Goal: Information Seeking & Learning: Check status

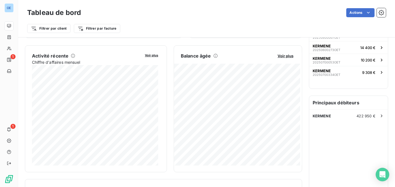
scroll to position [103, 0]
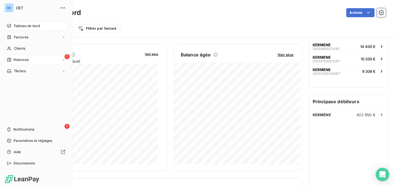
click at [10, 61] on icon at bounding box center [9, 60] width 4 height 4
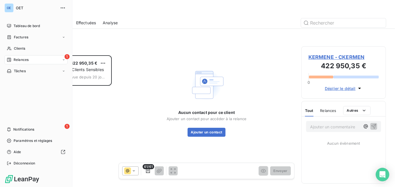
scroll to position [128, 81]
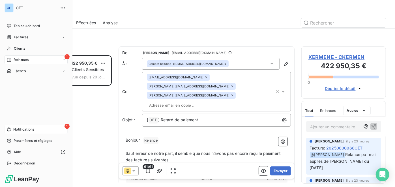
click at [8, 127] on icon at bounding box center [9, 129] width 4 height 5
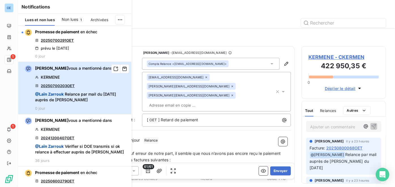
click at [98, 84] on div "[PERSON_NAME] vous a mentionné dans KERMENE 20250700203OET @ [PERSON_NAME] Rela…" at bounding box center [81, 88] width 93 height 45
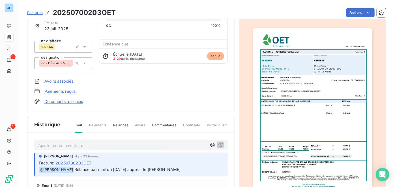
scroll to position [103, 0]
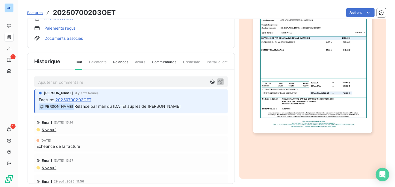
click at [104, 94] on div "Jean THISQUEN il y a 23 heures" at bounding box center [131, 93] width 185 height 5
click at [174, 111] on div "Jean THISQUEN il y a 23 heures Facture : 20250700203OET ﻿ @ Laïn Zarrouk Relanc…" at bounding box center [130, 102] width 193 height 24
click at [138, 86] on div "Ajouter un commentaire ﻿ Jean THISQUEN il y a 23 heures Facture : 20250700203OE…" at bounding box center [130, 135] width 207 height 131
click at [140, 80] on p "Ajouter un commentaire ﻿" at bounding box center [122, 82] width 168 height 7
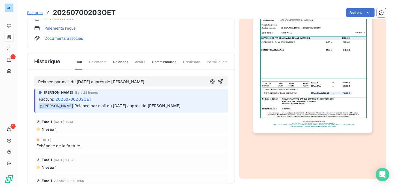
click at [170, 79] on p "Relance par mail du [DATE] auprès de [PERSON_NAME]" at bounding box center [122, 82] width 168 height 7
click at [217, 81] on icon "button" at bounding box center [220, 82] width 6 height 6
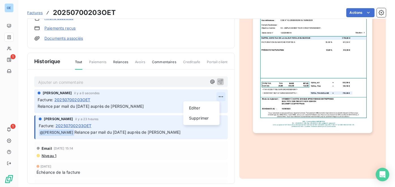
click at [217, 95] on html "OE 1 1 Factures 20250700203OET Actions KERMENE CKERMEN Montant initial 735,00 €…" at bounding box center [197, 93] width 395 height 187
click at [195, 107] on div "Editer" at bounding box center [201, 108] width 32 height 9
click at [39, 106] on span "Relance par mail du [DATE] auprès de [PERSON_NAME]" at bounding box center [91, 106] width 106 height 5
click at [38, 106] on span "Relance par mail du [DATE] auprès de [PERSON_NAME]" at bounding box center [91, 106] width 106 height 5
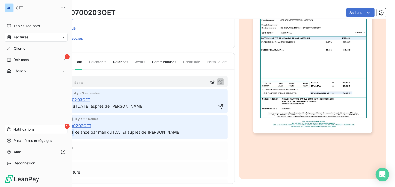
click at [21, 126] on div "1 Notifications" at bounding box center [36, 129] width 63 height 9
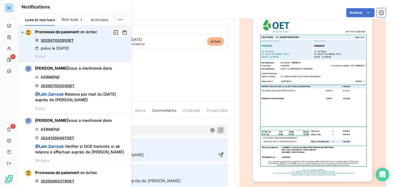
scroll to position [52, 0]
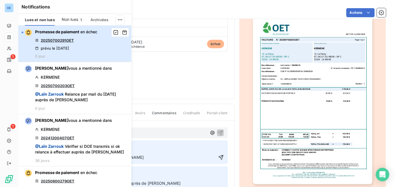
click at [81, 39] on div "Promesse de paiement en échec 20250700291OET prévu le 13 oct. 2025 0 jour" at bounding box center [66, 43] width 62 height 29
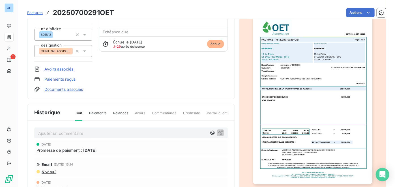
click at [303, 92] on img "button" at bounding box center [312, 100] width 119 height 168
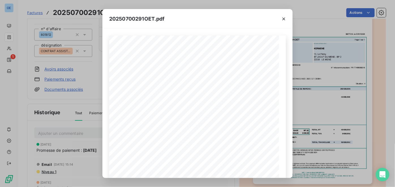
click at [91, 94] on div "20250700291OET.pdf FACTURE N° 20250700291OET Page 1 sur 1 BETTON, le 31/07/2025…" at bounding box center [197, 93] width 395 height 187
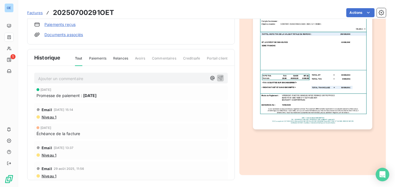
scroll to position [109, 0]
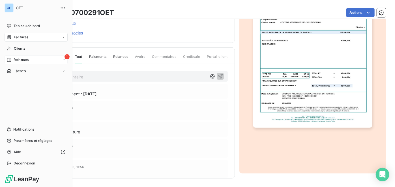
click at [10, 60] on icon at bounding box center [9, 60] width 4 height 4
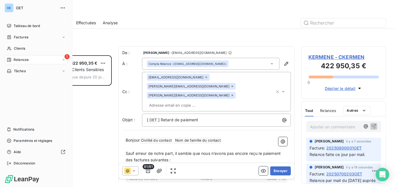
scroll to position [128, 81]
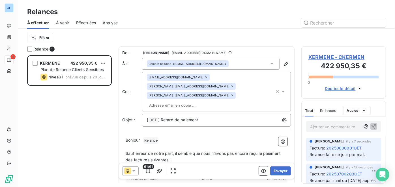
click at [96, 116] on div "KERMENE 422 950,35 € Plan de Relance Clients Sensibles Niveau 1 prévue depuis 2…" at bounding box center [69, 121] width 85 height 132
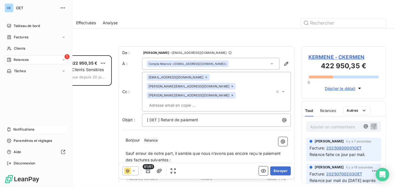
click at [8, 128] on icon at bounding box center [9, 129] width 4 height 5
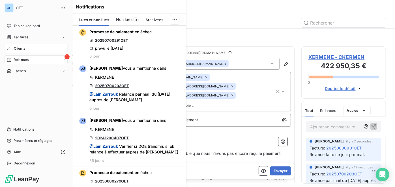
click at [13, 49] on div "Clients" at bounding box center [36, 48] width 63 height 9
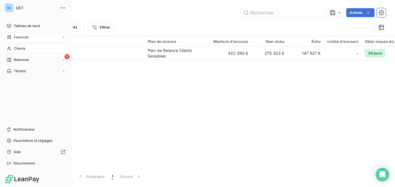
click at [17, 39] on span "Factures" at bounding box center [21, 37] width 14 height 5
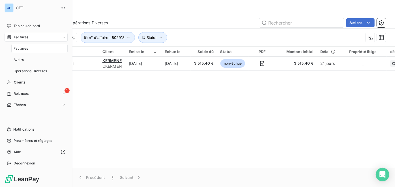
click at [17, 47] on span "Factures" at bounding box center [21, 48] width 14 height 5
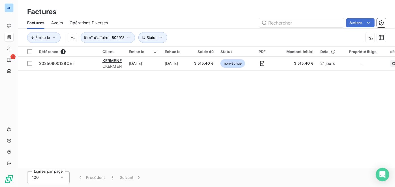
click at [188, 104] on div "Référence 1 Client Émise le Échue le Solde dû Statut PDF Montant initial Délai …" at bounding box center [206, 108] width 377 height 122
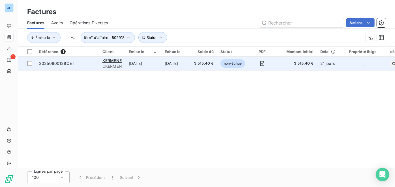
click at [88, 67] on td "20250900129OET" at bounding box center [67, 64] width 63 height 14
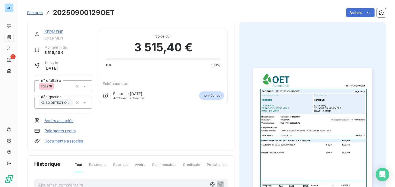
click at [312, 126] on img "button" at bounding box center [312, 152] width 119 height 168
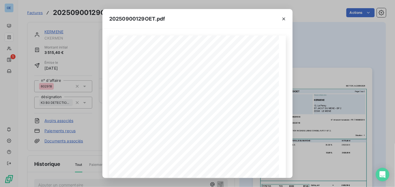
click at [89, 114] on div "20250900129OET.pdf BETTON, le 23/09/2025 FACTURE N° 20250900129OET Page 1 sur 1…" at bounding box center [197, 93] width 395 height 187
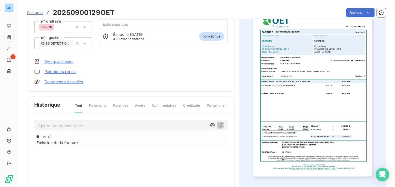
scroll to position [26, 0]
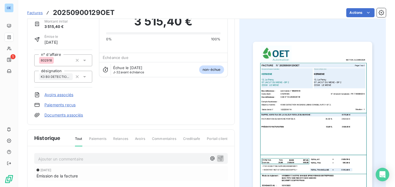
click at [219, 120] on div "KERMENE CKERMEN Montant initial 3 515,40 € Émise le 23 sept. 2025 n° d'affaire …" at bounding box center [130, 60] width 207 height 129
click at [304, 120] on img "button" at bounding box center [312, 126] width 119 height 168
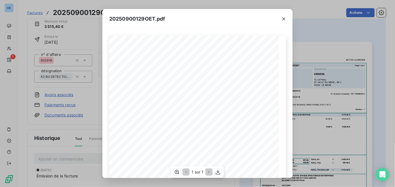
scroll to position [25, 0]
click at [323, 50] on div "20250900129OET.pdf BETTON, le 23/09/2025 FACTURE N° 20250900129OET Page 1 sur 1…" at bounding box center [197, 93] width 395 height 187
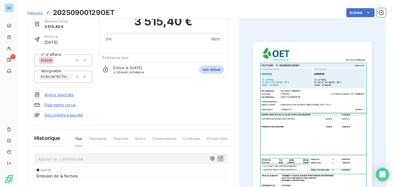
click at [179, 106] on div "KERMENE CKERMEN Montant initial 3 515,40 € Émise le 23 sept. 2025 n° d'affaire …" at bounding box center [130, 60] width 193 height 115
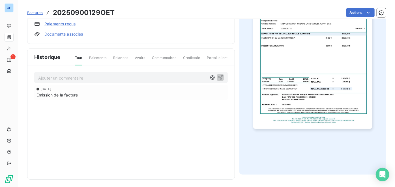
scroll to position [109, 0]
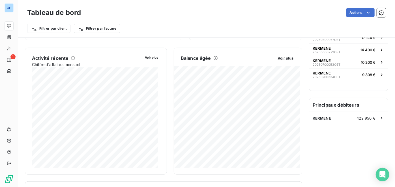
scroll to position [103, 0]
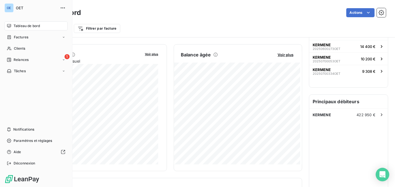
click at [19, 64] on nav "Tableau de bord Factures Clients 1 Relances Tâches" at bounding box center [36, 48] width 63 height 54
click at [19, 61] on span "Relances" at bounding box center [21, 59] width 15 height 5
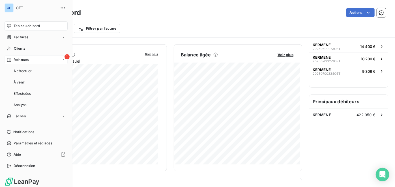
click at [19, 61] on span "Relances" at bounding box center [21, 59] width 15 height 5
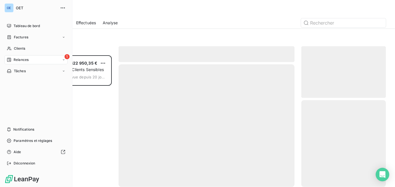
scroll to position [128, 81]
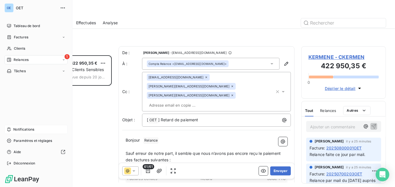
click at [26, 131] on span "Notifications" at bounding box center [23, 129] width 21 height 5
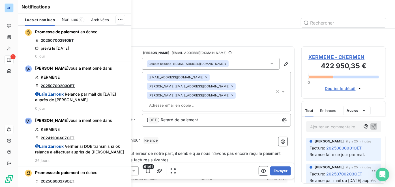
click at [29, 130] on button "[PERSON_NAME] vous a mentionné dans KERMENE 20241200407OET @ Laïn Zarrouk Vérif…" at bounding box center [74, 140] width 113 height 52
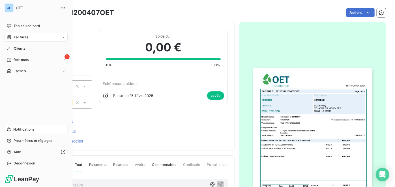
click at [14, 129] on span "Notifications" at bounding box center [23, 129] width 21 height 5
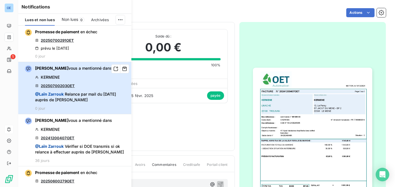
click at [98, 78] on div "[PERSON_NAME] vous a mentionné dans KERMENE 20250700203OET @ [PERSON_NAME] Rela…" at bounding box center [81, 88] width 93 height 45
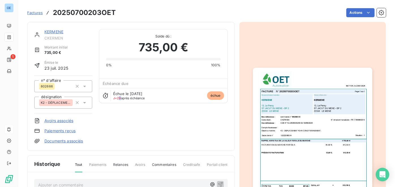
click at [120, 97] on span "J+29 après échéance" at bounding box center [129, 98] width 32 height 3
click at [137, 97] on span "J+29 après échéance" at bounding box center [129, 98] width 32 height 3
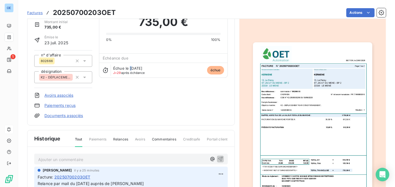
click at [131, 68] on span "Échue le [DATE]" at bounding box center [127, 68] width 29 height 5
click at [294, 104] on img "button" at bounding box center [312, 126] width 119 height 168
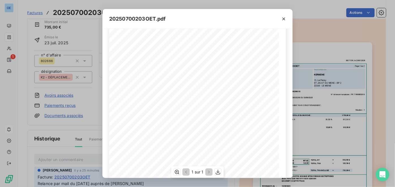
scroll to position [103, 0]
click at [155, 137] on span "[DATE]" at bounding box center [157, 138] width 7 height 3
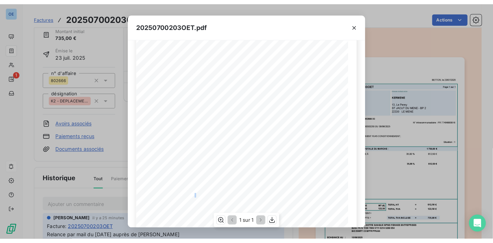
scroll to position [103, 0]
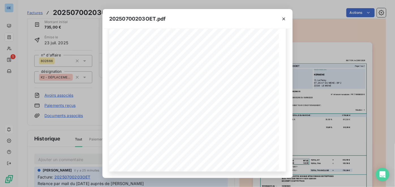
click at [328, 38] on div "20250700203OET.pdf BETTON, le [DATE] FACTURE N° 20250700203OET Page 1 sur 1 com…" at bounding box center [197, 93] width 395 height 187
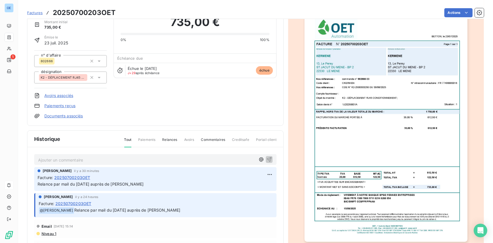
scroll to position [26, 0]
click at [394, 33] on img "button" at bounding box center [386, 127] width 163 height 230
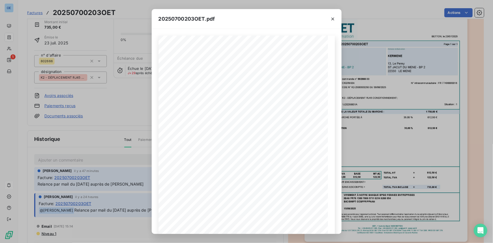
click at [385, 137] on div "20250700203OET.pdf BETTON, le [DATE] FACTURE N° 20250700203OET Page 1 sur 1 com…" at bounding box center [246, 121] width 493 height 243
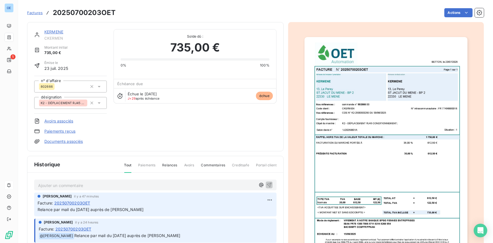
scroll to position [0, 0]
drag, startPoint x: 134, startPoint y: 97, endPoint x: 131, endPoint y: 98, distance: 3.0
click at [131, 98] on span "J+29" at bounding box center [132, 98] width 8 height 4
click at [152, 97] on span "J+29 après échéance" at bounding box center [144, 98] width 32 height 3
click at [394, 12] on button "button" at bounding box center [479, 12] width 9 height 9
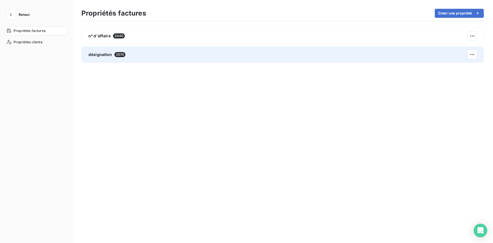
click at [229, 55] on div "désignation 3574" at bounding box center [282, 54] width 403 height 16
